Goal: Information Seeking & Learning: Compare options

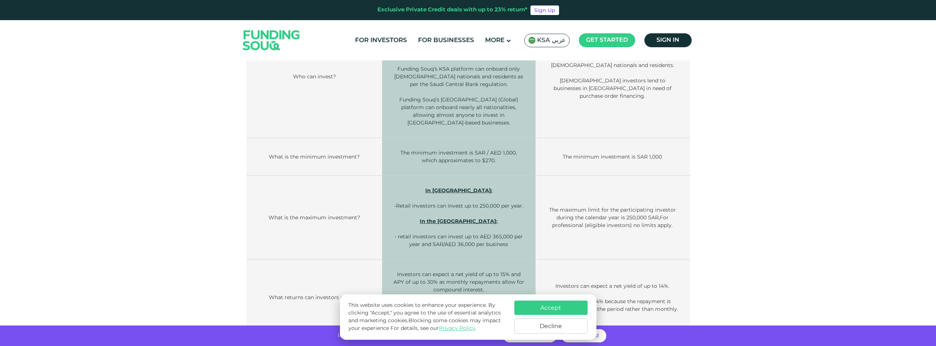
scroll to position [330, 0]
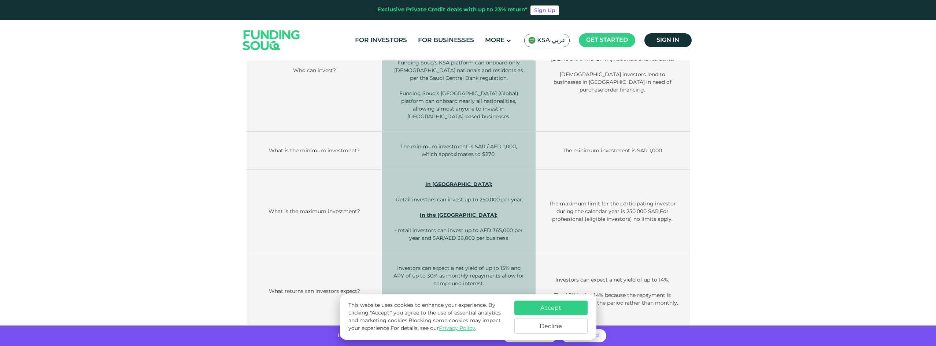
click at [279, 36] on img at bounding box center [271, 40] width 72 height 37
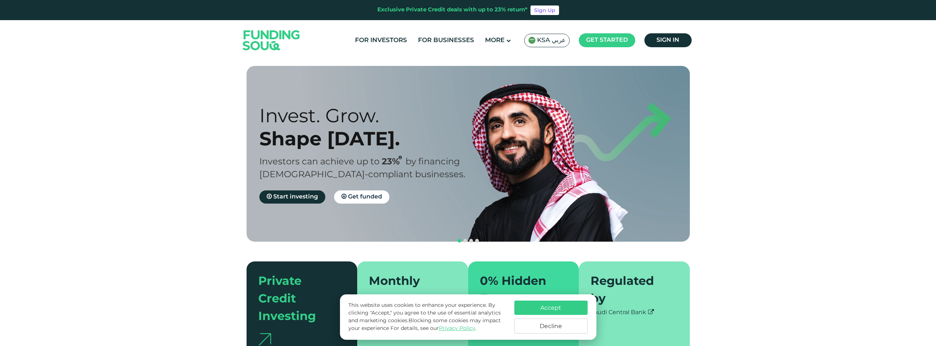
click at [541, 41] on span "KSA عربي" at bounding box center [551, 40] width 29 height 8
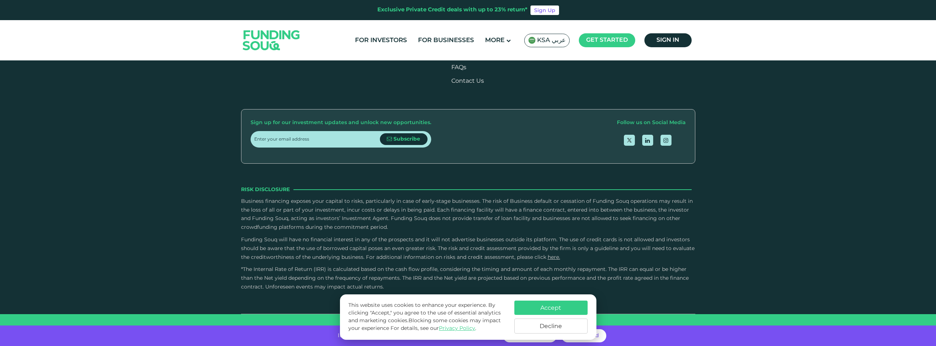
scroll to position [330, 0]
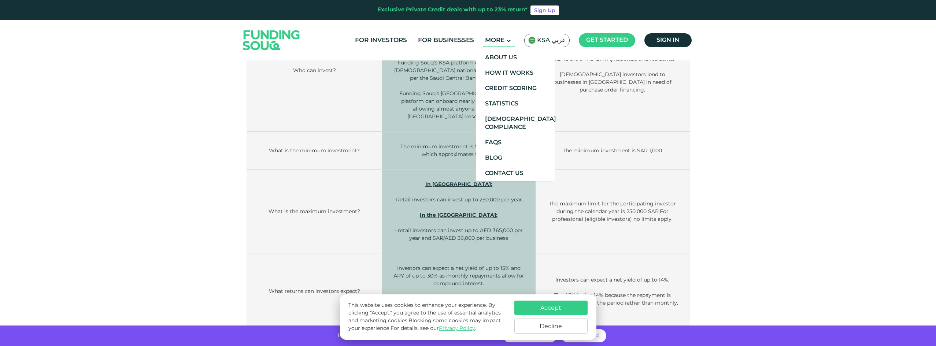
click at [502, 38] on span "More" at bounding box center [494, 40] width 19 height 6
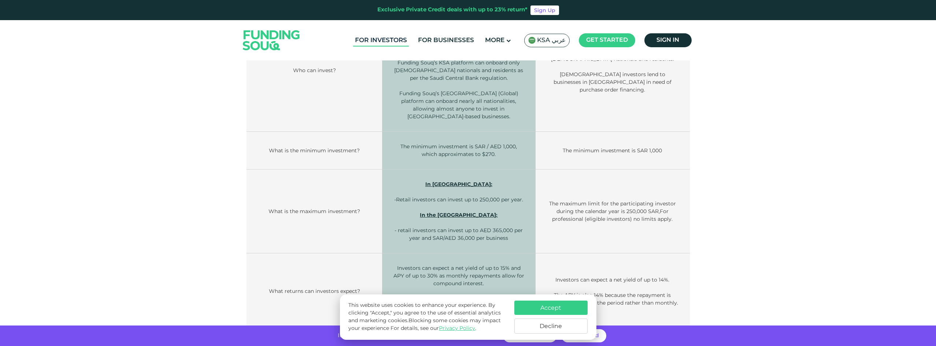
click at [376, 40] on link "For Investors" at bounding box center [381, 40] width 56 height 12
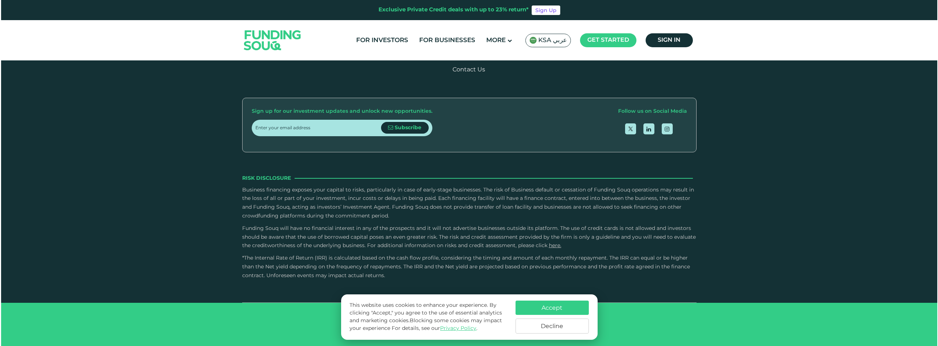
scroll to position [1392, 0]
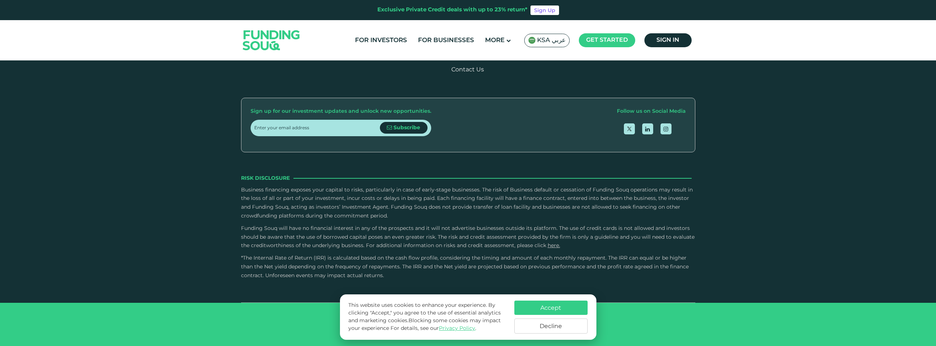
click at [546, 42] on span "KSA عربي" at bounding box center [551, 40] width 29 height 8
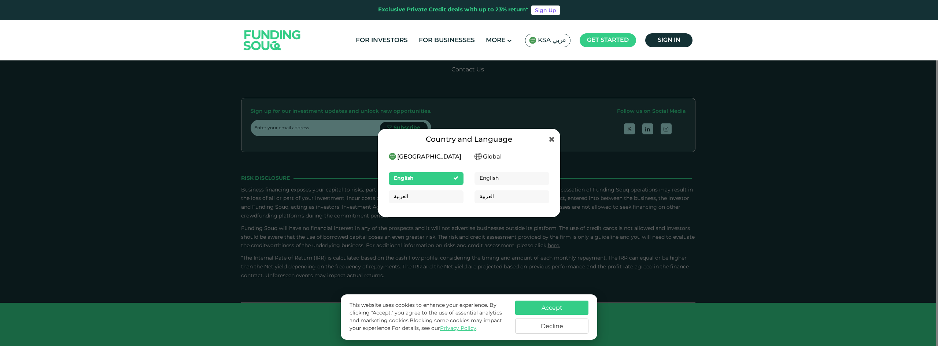
click at [508, 162] on div "Global English العربية" at bounding box center [511, 181] width 75 height 56
click at [509, 178] on div "English" at bounding box center [511, 178] width 75 height 13
